Goal: Find specific page/section: Find specific page/section

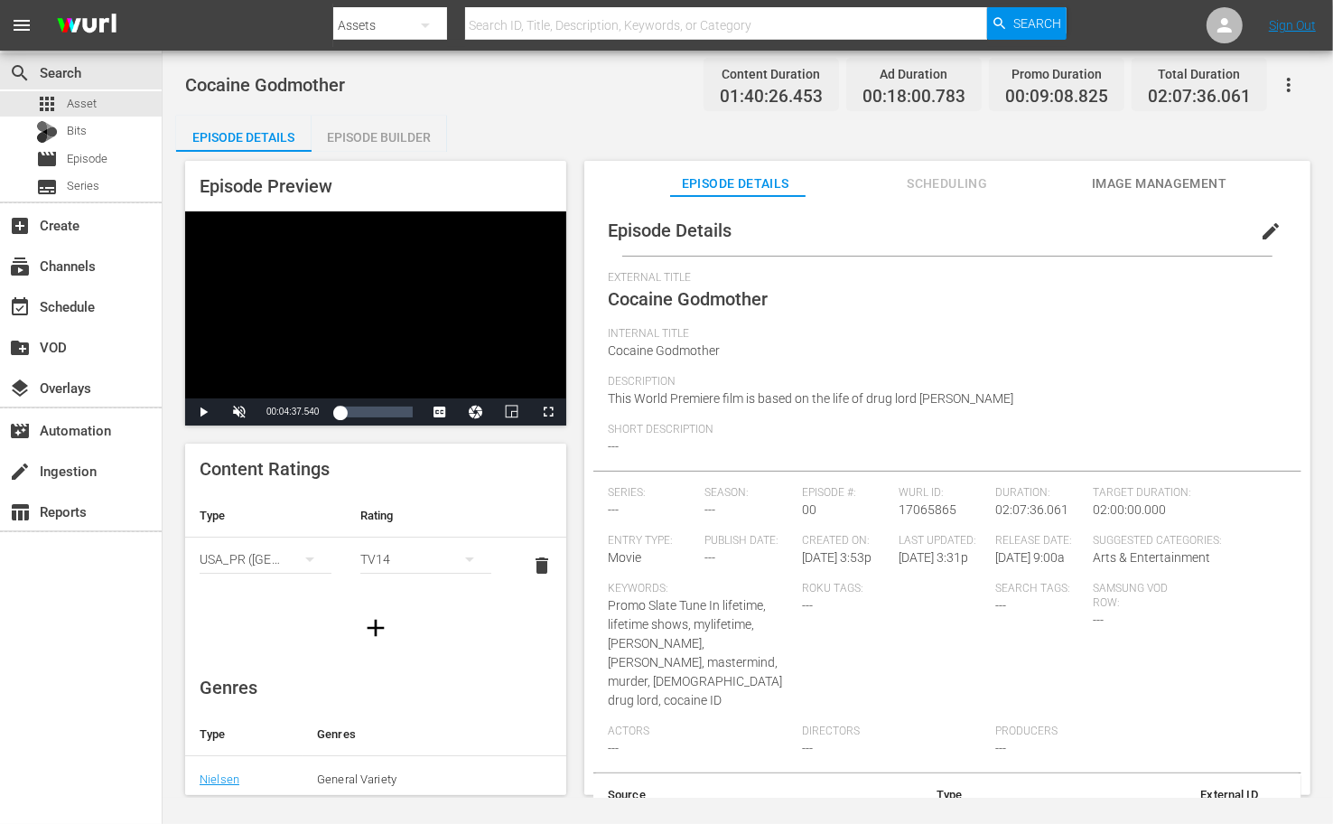
drag, startPoint x: 696, startPoint y: 125, endPoint x: 671, endPoint y: 159, distance: 42.6
click at [696, 125] on div "Episode Details Episode Builder Episode Preview Video Player is loading. Play V…" at bounding box center [747, 463] width 1143 height 694
click at [940, 186] on span "Image Management" at bounding box center [1159, 183] width 135 height 23
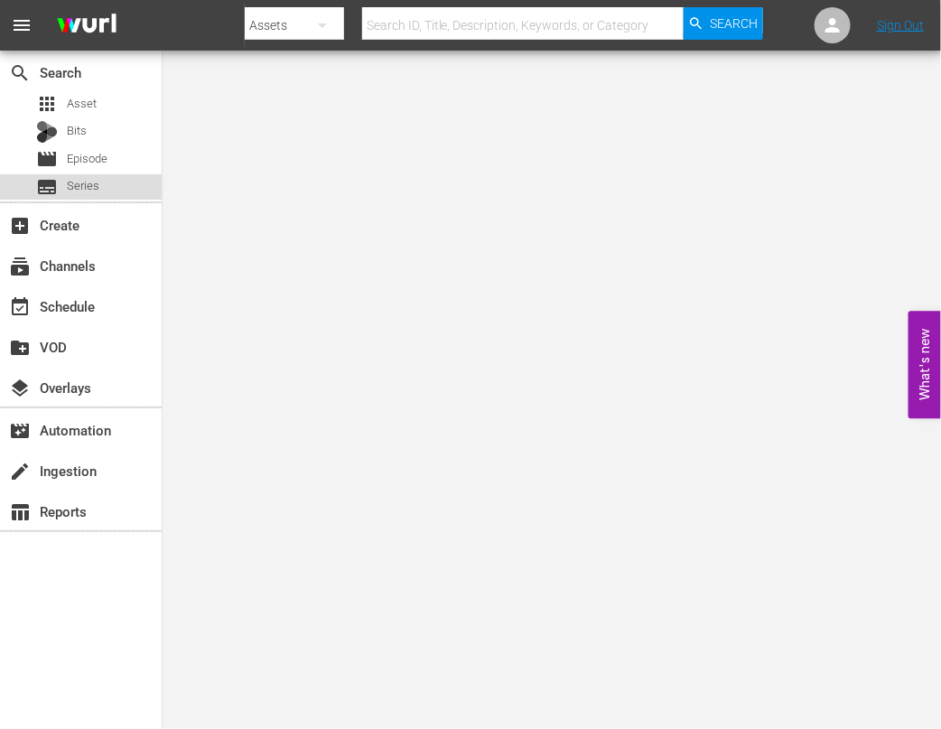
click at [91, 183] on span "Series" at bounding box center [83, 186] width 33 height 18
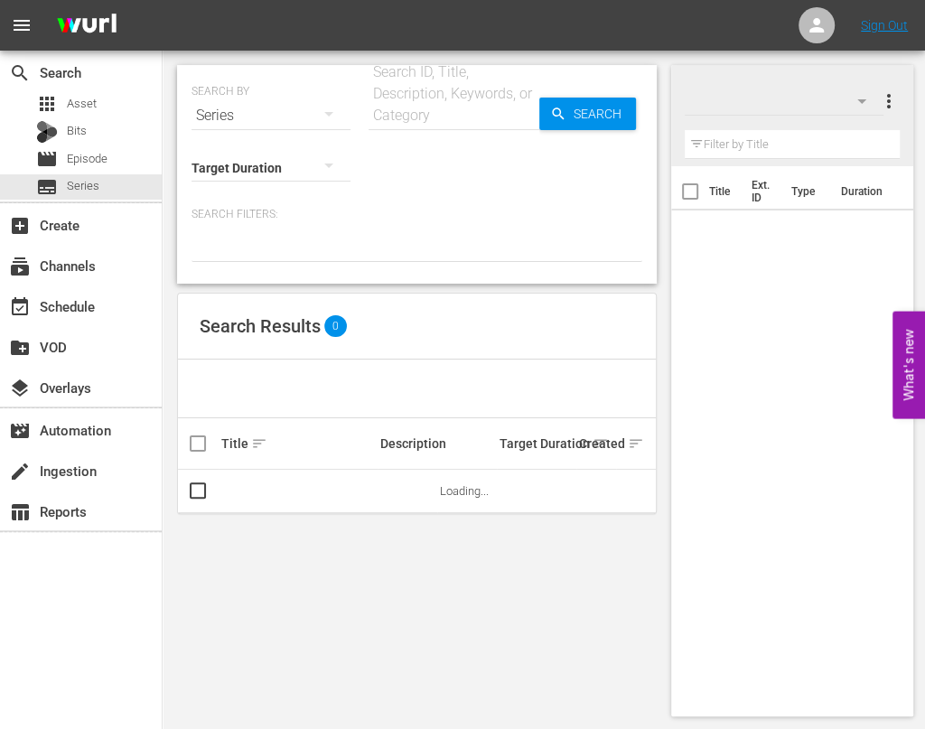
click at [405, 107] on input "text" at bounding box center [453, 115] width 171 height 43
type input "property"
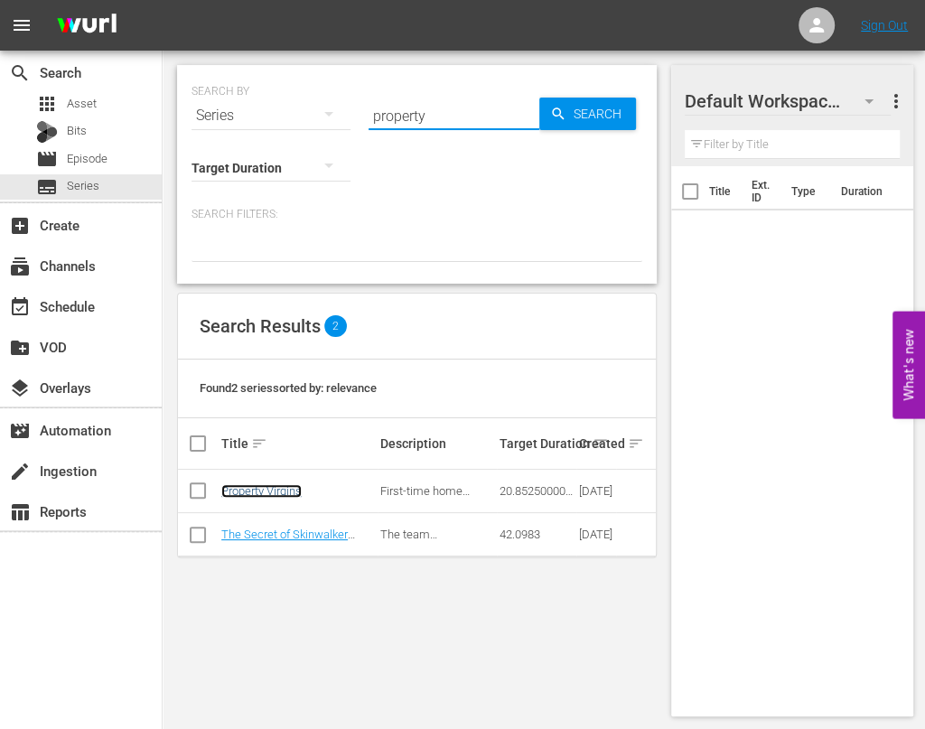
click at [275, 491] on link "Property Virgins" at bounding box center [261, 491] width 80 height 14
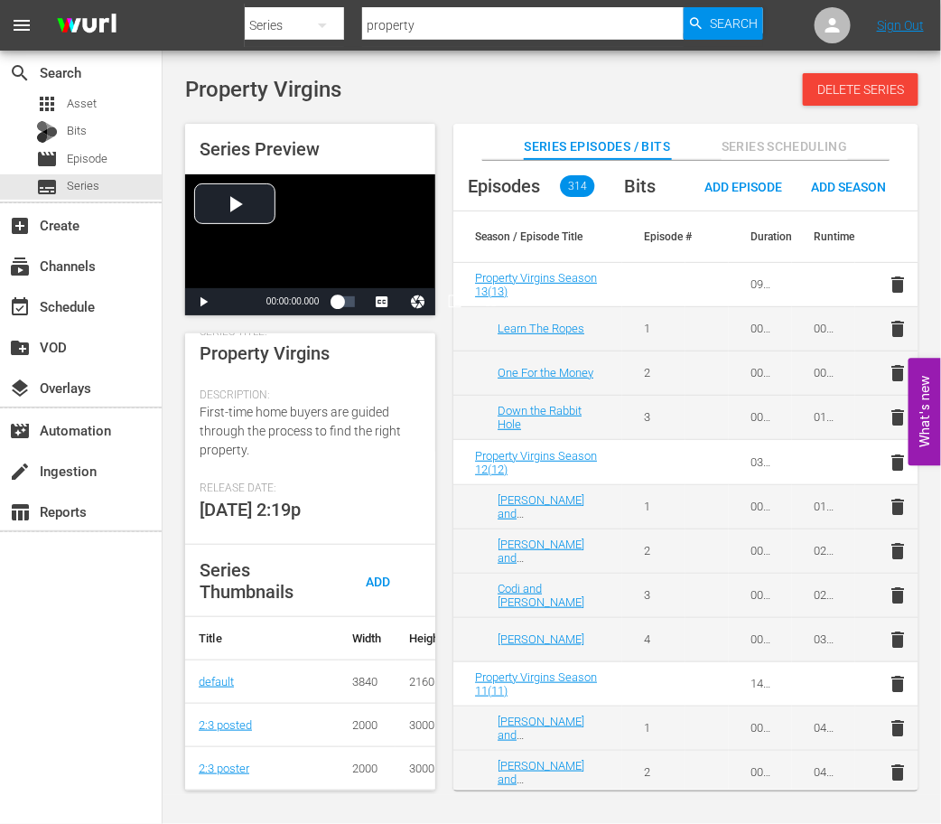
click at [441, 71] on div "Property Virgins Delete Series Series Preview Video Player is loading. Play Vid…" at bounding box center [552, 427] width 778 height 735
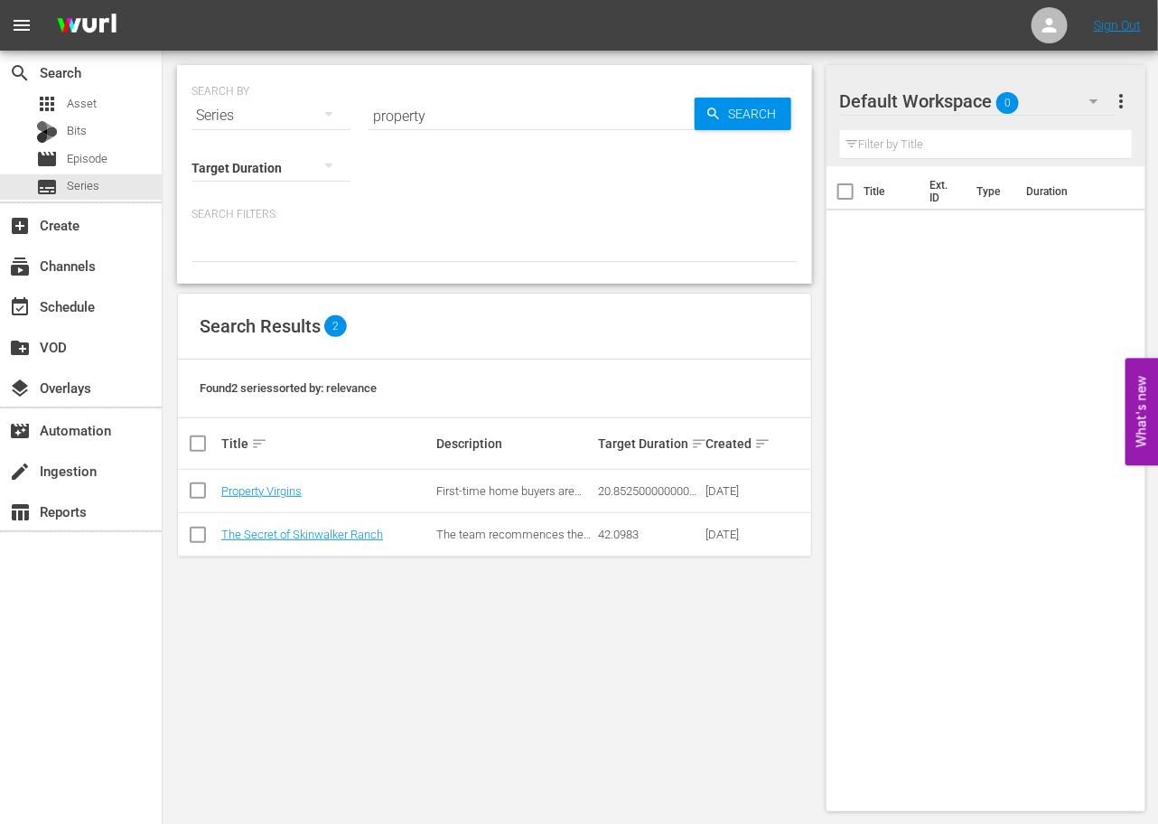
click at [602, 694] on div "SEARCH BY Search By Series Search ID, Title, Description, Keywords, or Category…" at bounding box center [495, 438] width 664 height 775
click at [611, 686] on div "SEARCH BY Search By Series Search ID, Title, Description, Keywords, or Category…" at bounding box center [495, 438] width 664 height 775
